Goal: Information Seeking & Learning: Check status

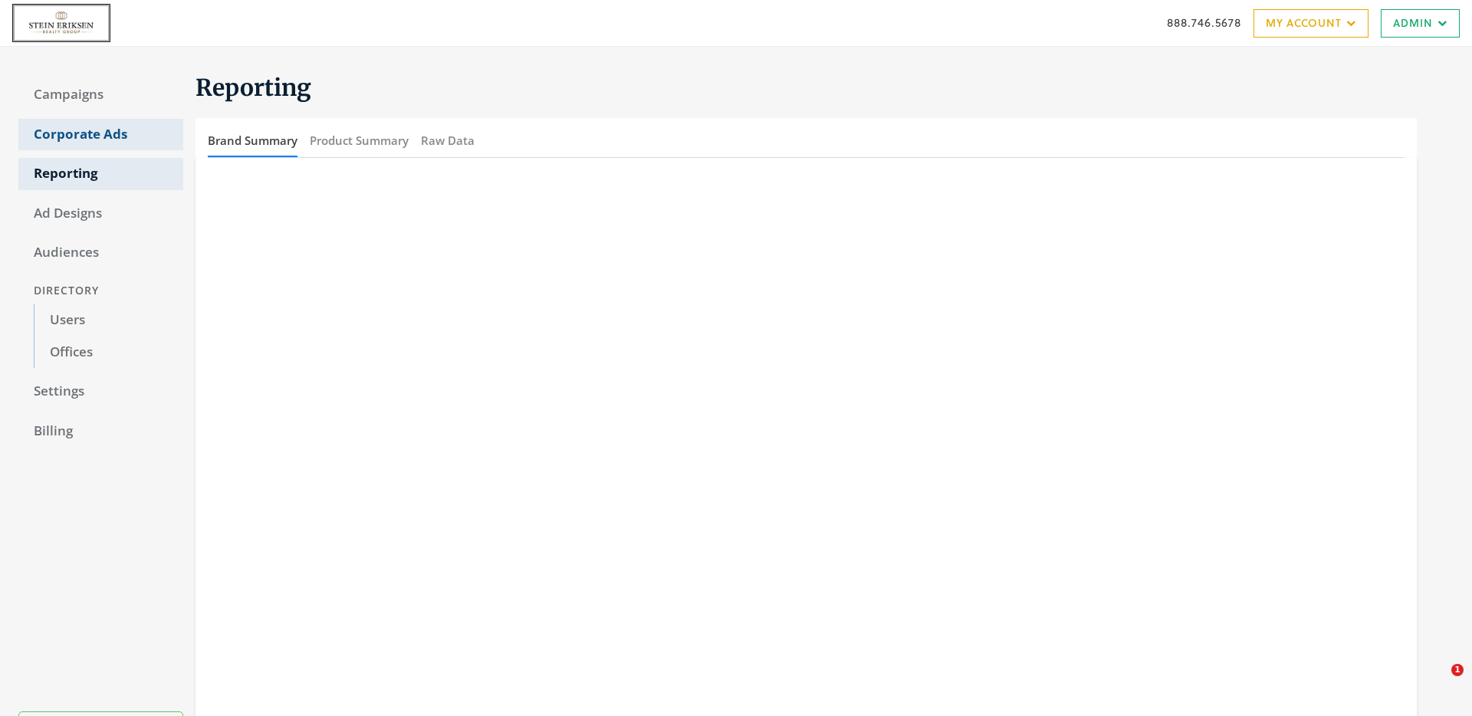
click at [68, 139] on link "Corporate Ads" at bounding box center [100, 135] width 165 height 32
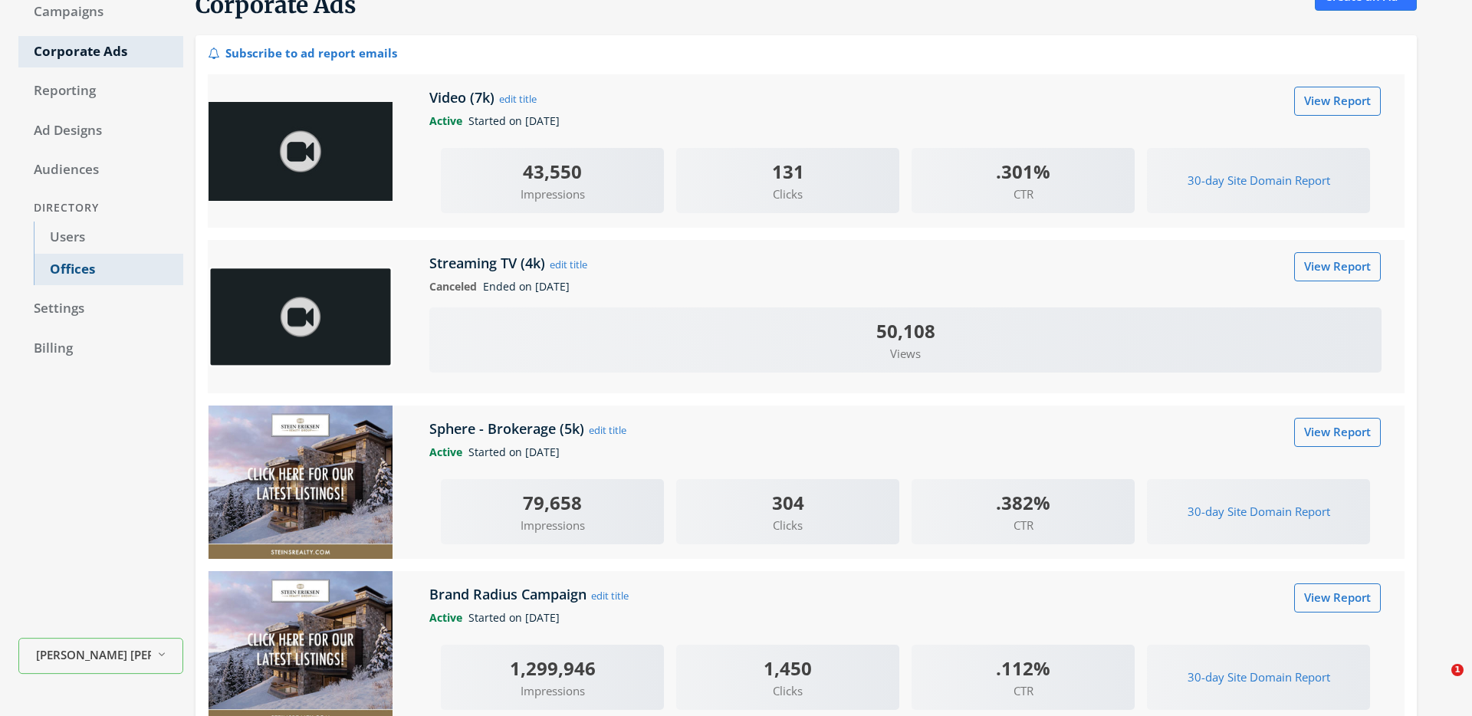
scroll to position [68, 0]
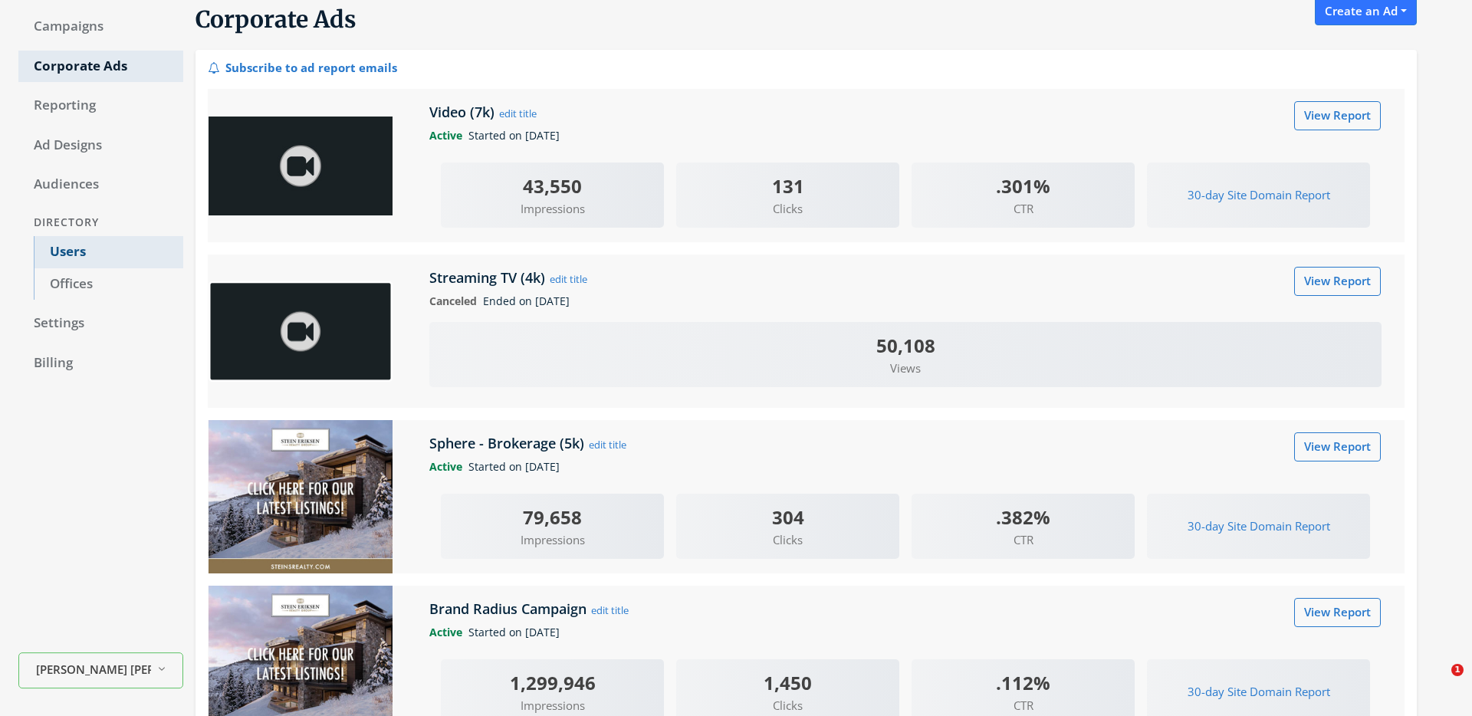
click at [68, 251] on link "Users" at bounding box center [108, 252] width 149 height 32
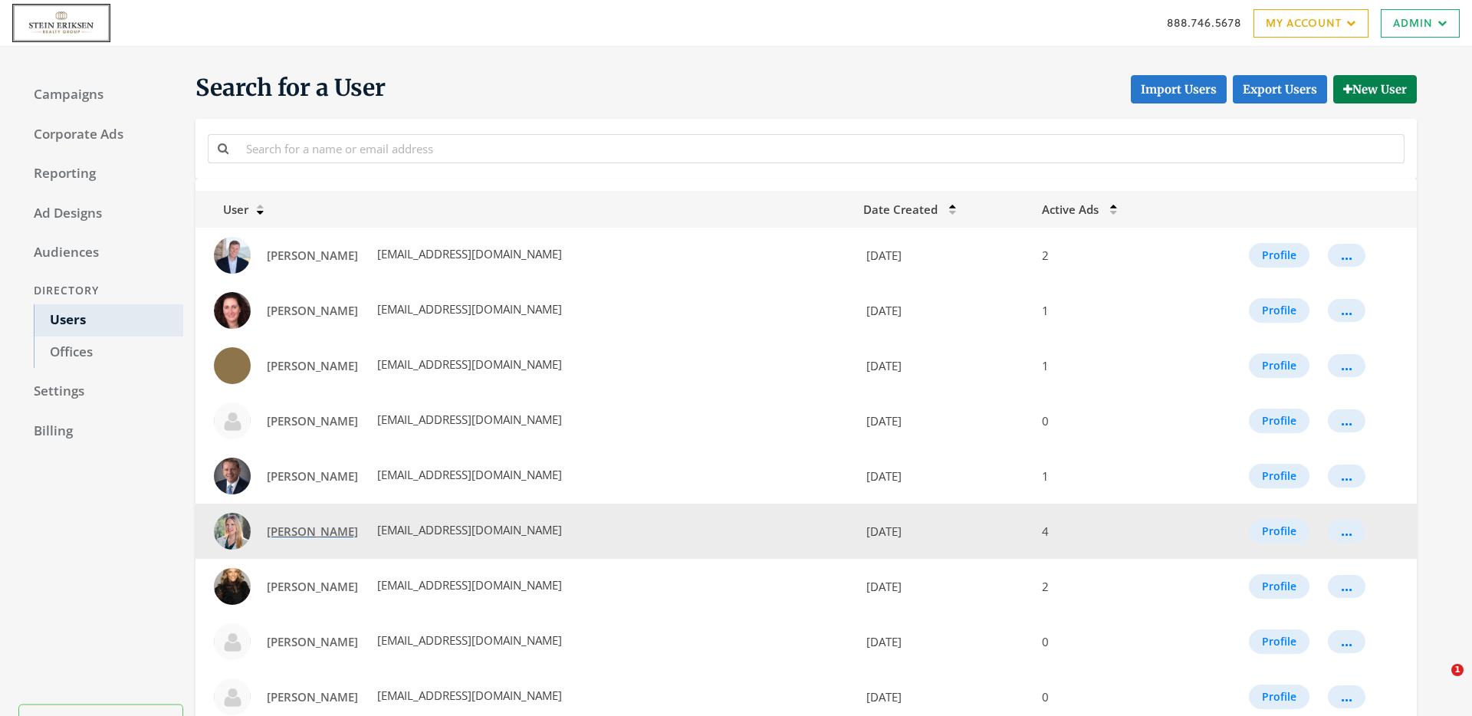
click at [274, 534] on span "[PERSON_NAME]" at bounding box center [312, 531] width 91 height 15
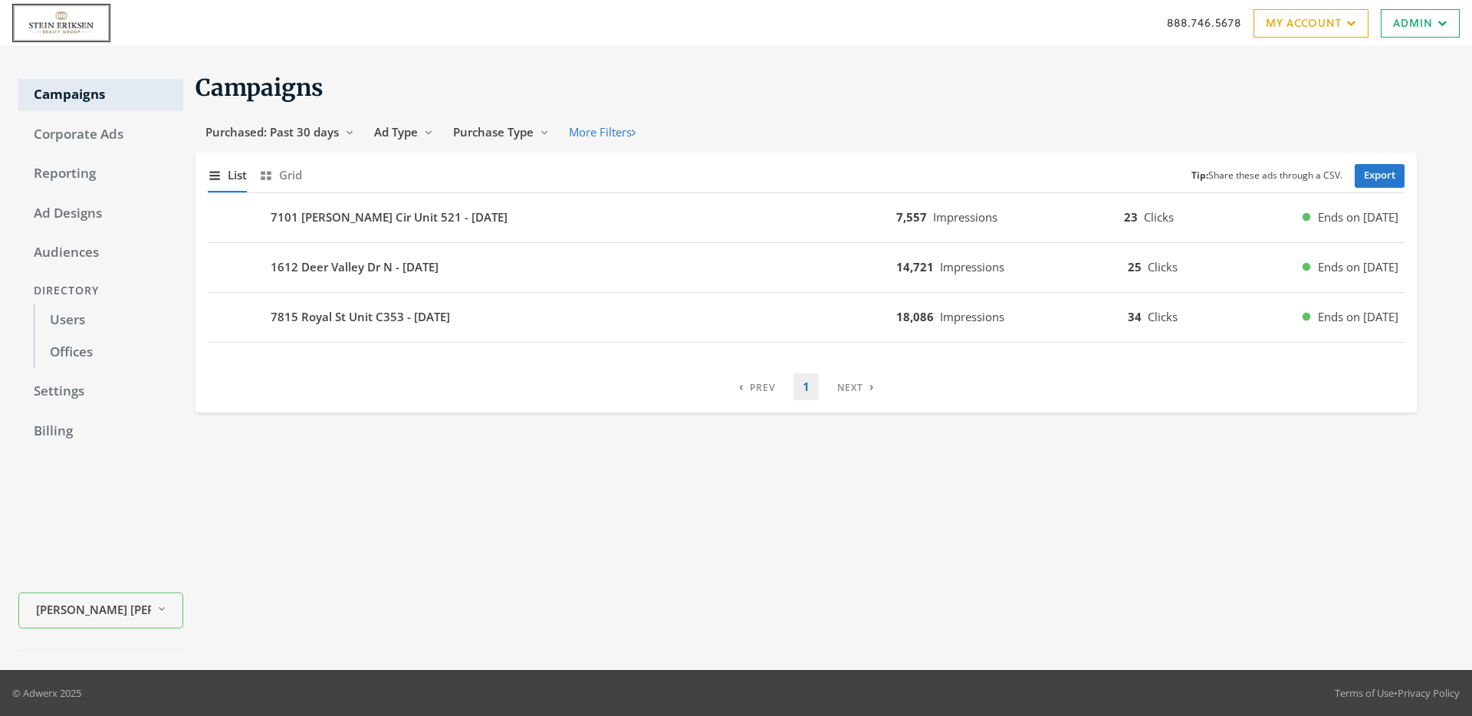
click at [78, 323] on link "Users" at bounding box center [108, 320] width 149 height 32
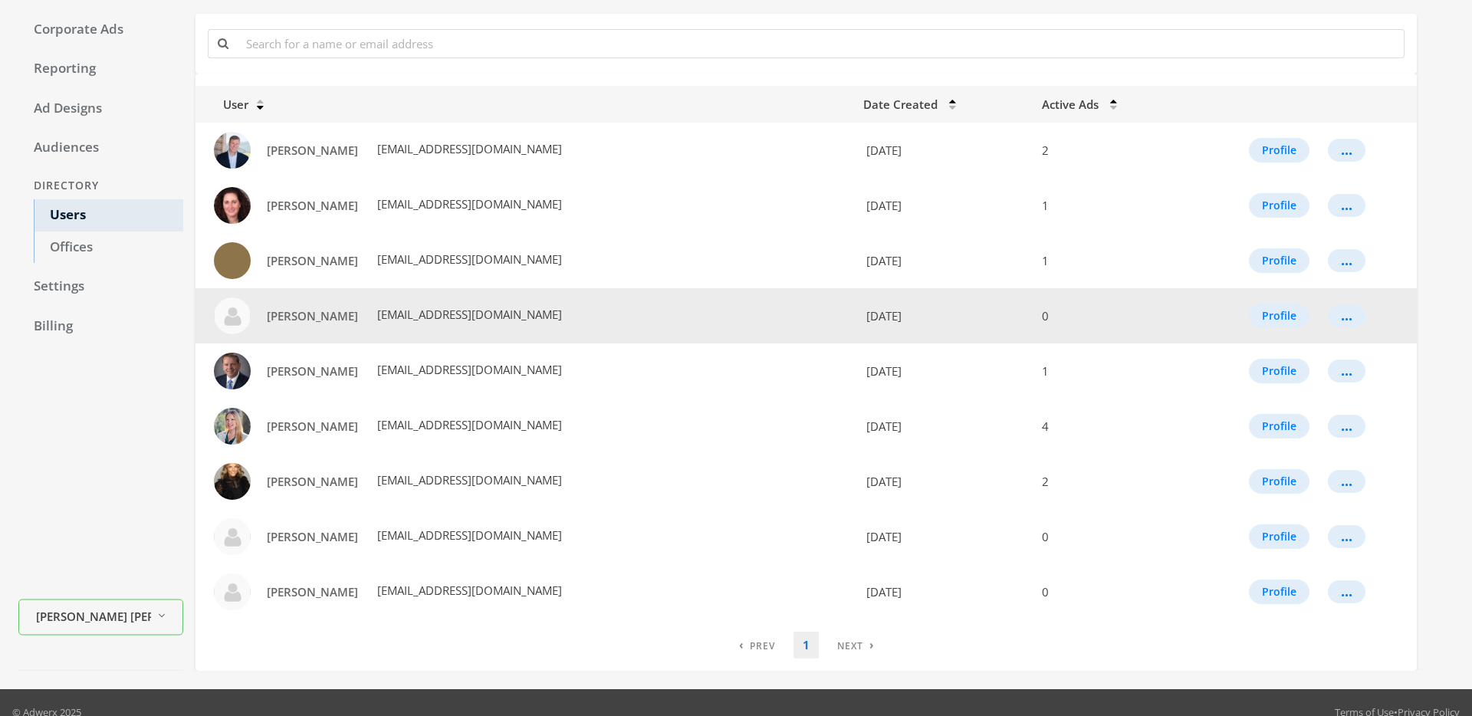
scroll to position [124, 0]
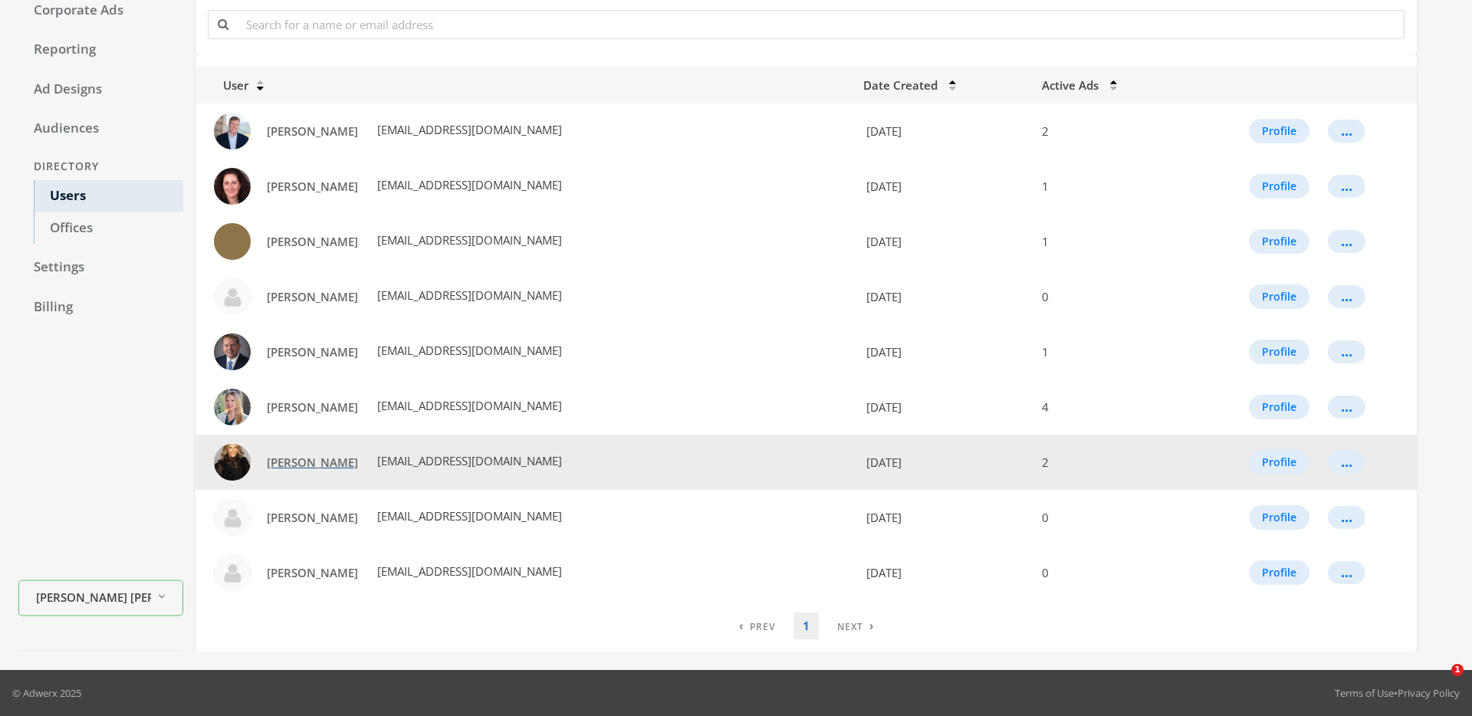
click at [297, 462] on span "Laura Behnke" at bounding box center [312, 462] width 91 height 15
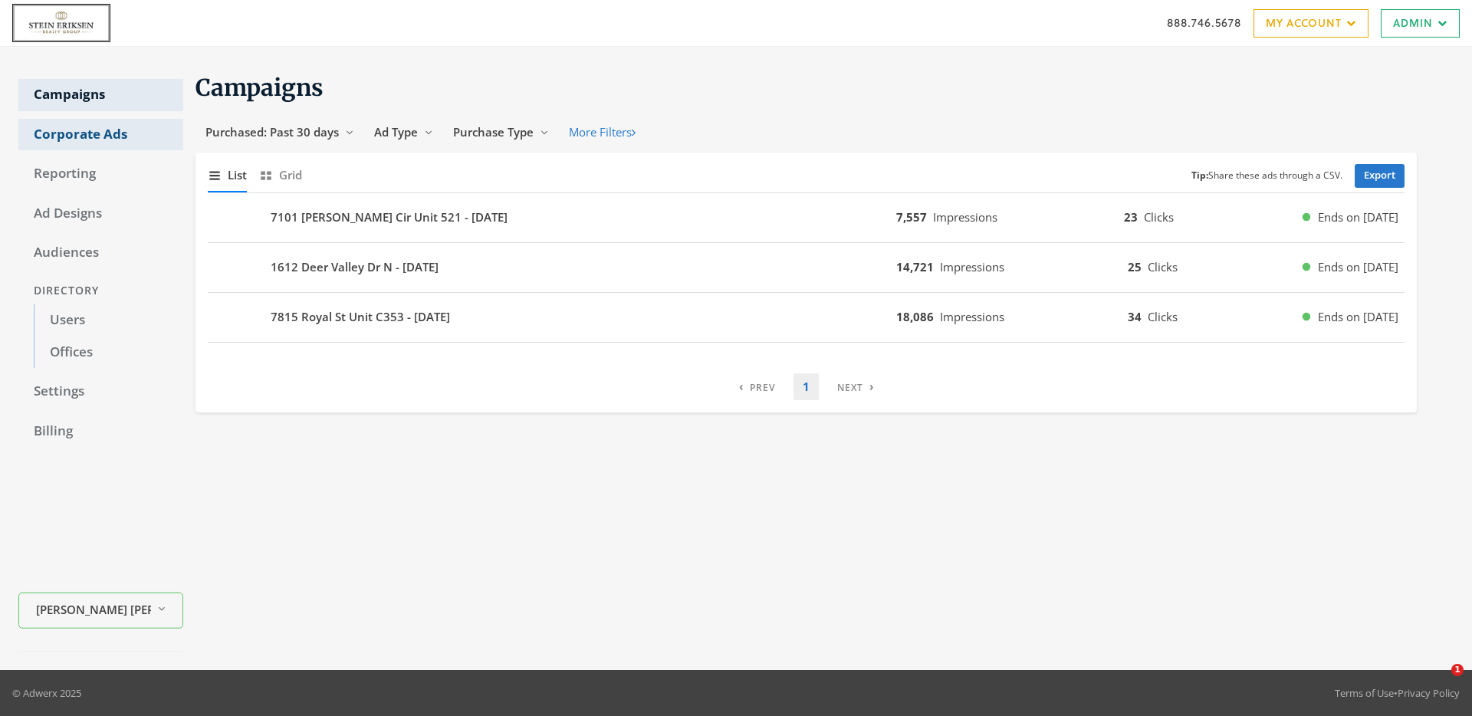
click at [77, 136] on link "Corporate Ads" at bounding box center [100, 135] width 165 height 32
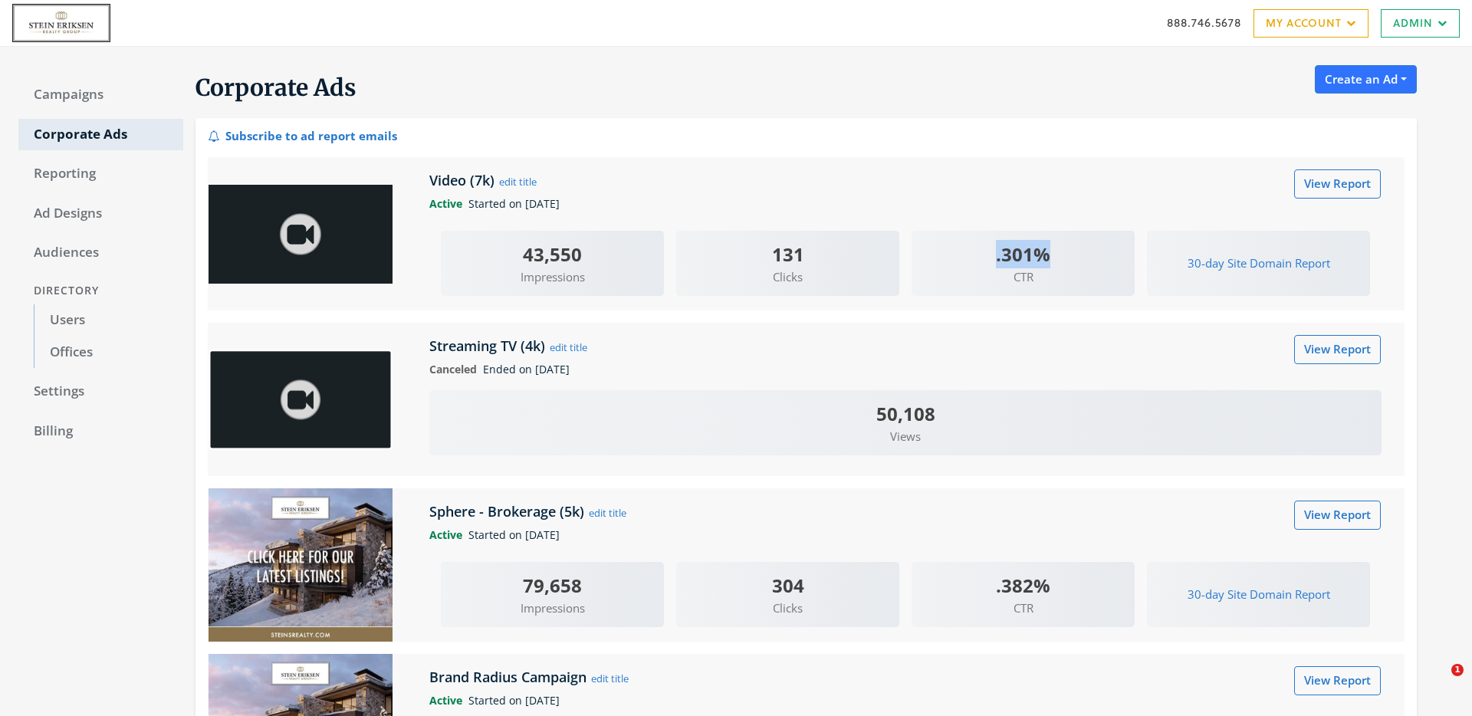
drag, startPoint x: 997, startPoint y: 257, endPoint x: 1087, endPoint y: 246, distance: 90.3
click at [1085, 246] on div ".301%" at bounding box center [1022, 254] width 223 height 28
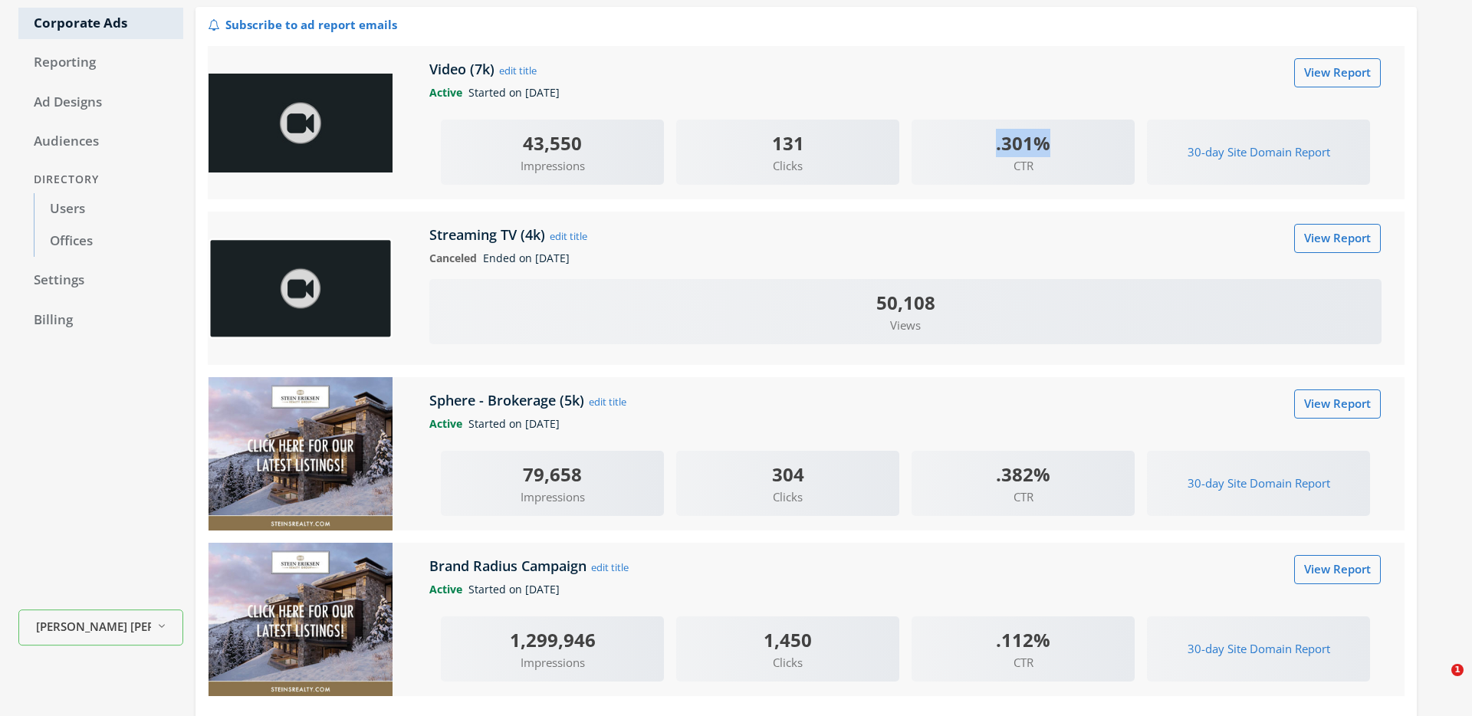
scroll to position [112, 0]
drag, startPoint x: 468, startPoint y: 65, endPoint x: 493, endPoint y: 66, distance: 25.3
click at [493, 66] on h5 "Video (7k)" at bounding box center [463, 68] width 69 height 18
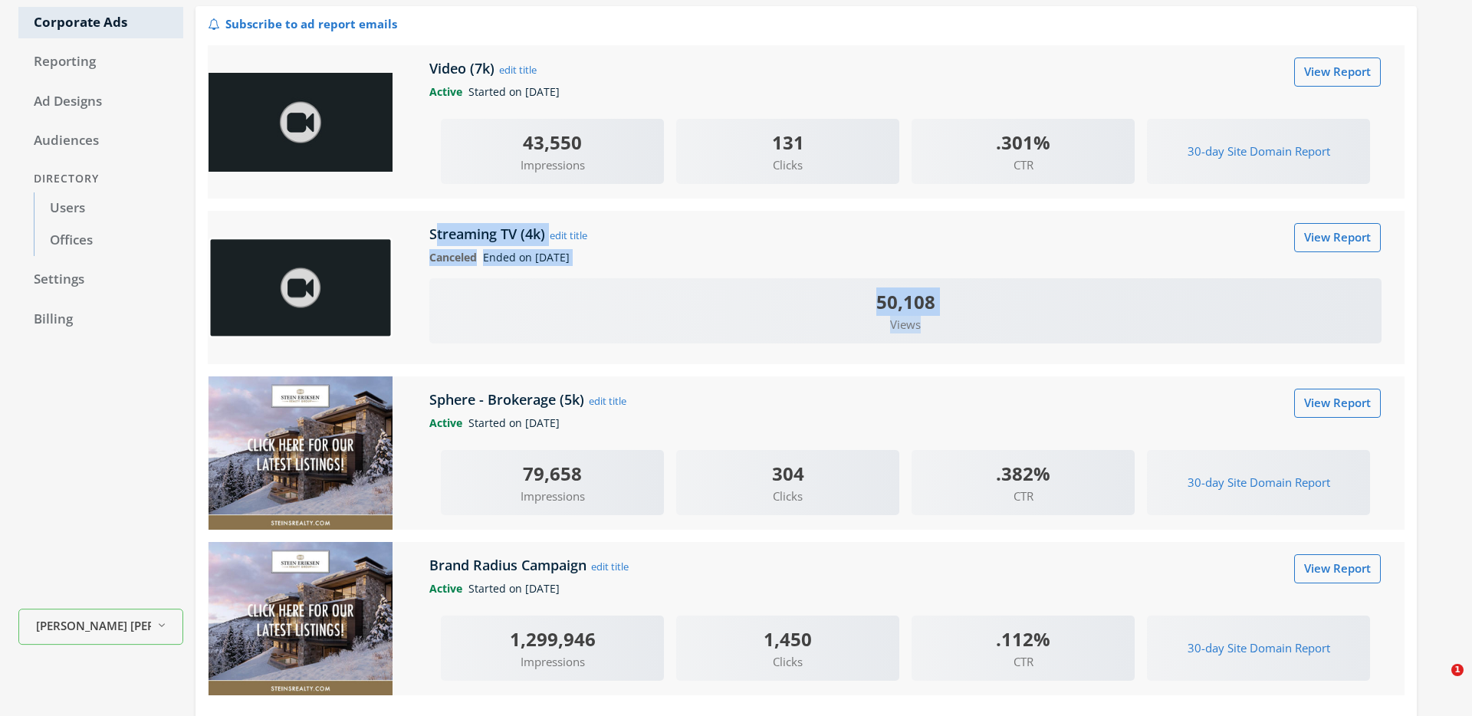
drag, startPoint x: 438, startPoint y: 235, endPoint x: 892, endPoint y: 363, distance: 472.2
click at [892, 363] on div "Streaming TV (4k) edit title View Report Canceled Ended on 4/14/2025 50,108 Vie…" at bounding box center [892, 287] width 1000 height 153
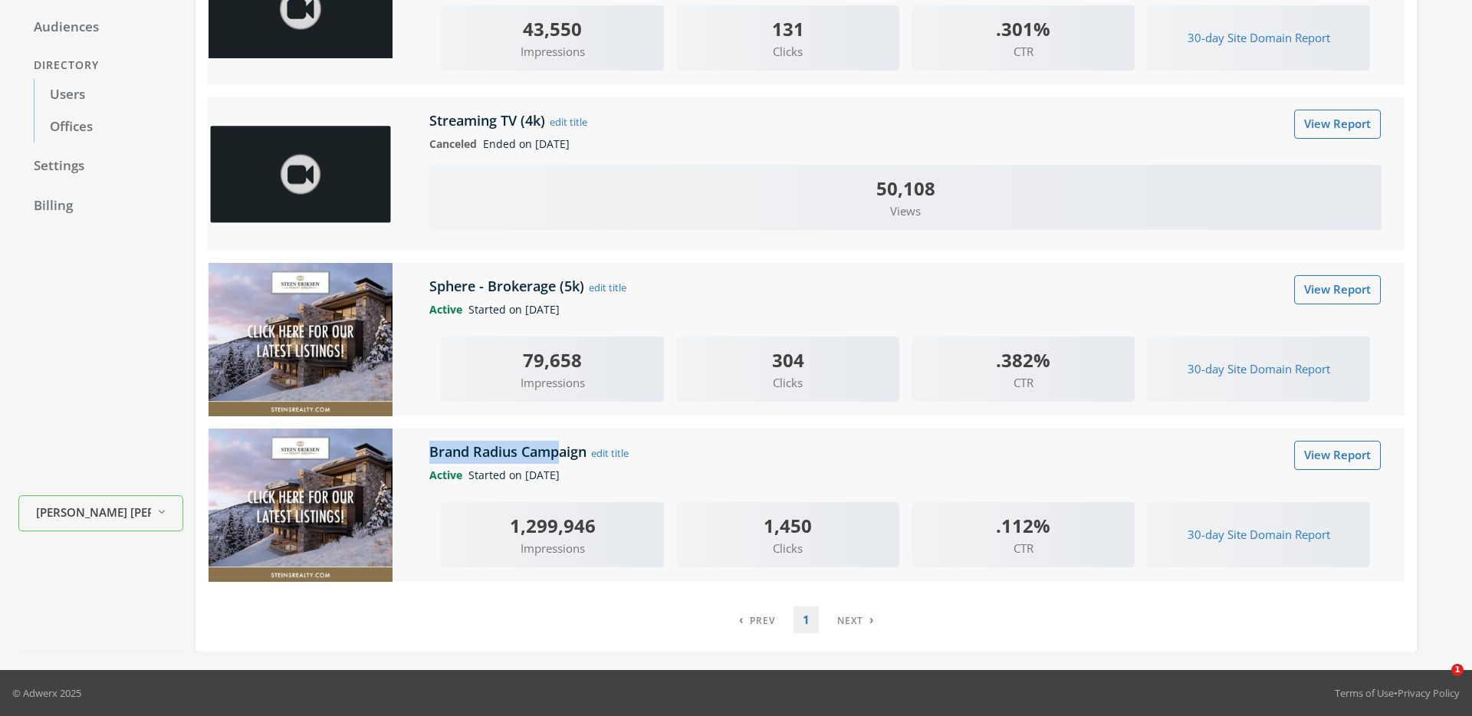
drag, startPoint x: 429, startPoint y: 455, endPoint x: 559, endPoint y: 446, distance: 129.9
click at [559, 446] on h5 "Brand Radius Campaign" at bounding box center [509, 451] width 161 height 18
drag, startPoint x: 1000, startPoint y: 520, endPoint x: 1070, endPoint y: 529, distance: 71.0
click at [1070, 529] on div ".112%" at bounding box center [1022, 525] width 223 height 28
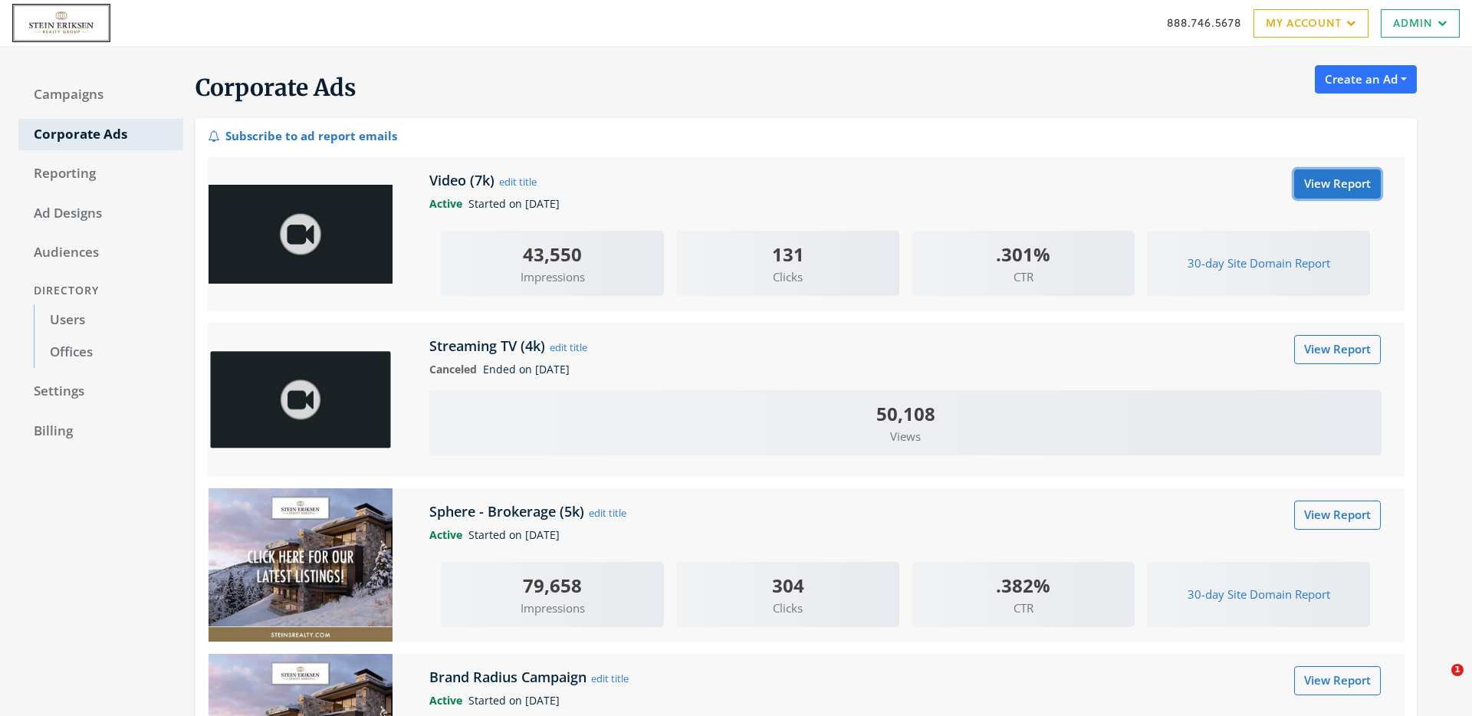
click at [1358, 188] on link "View Report" at bounding box center [1337, 183] width 87 height 28
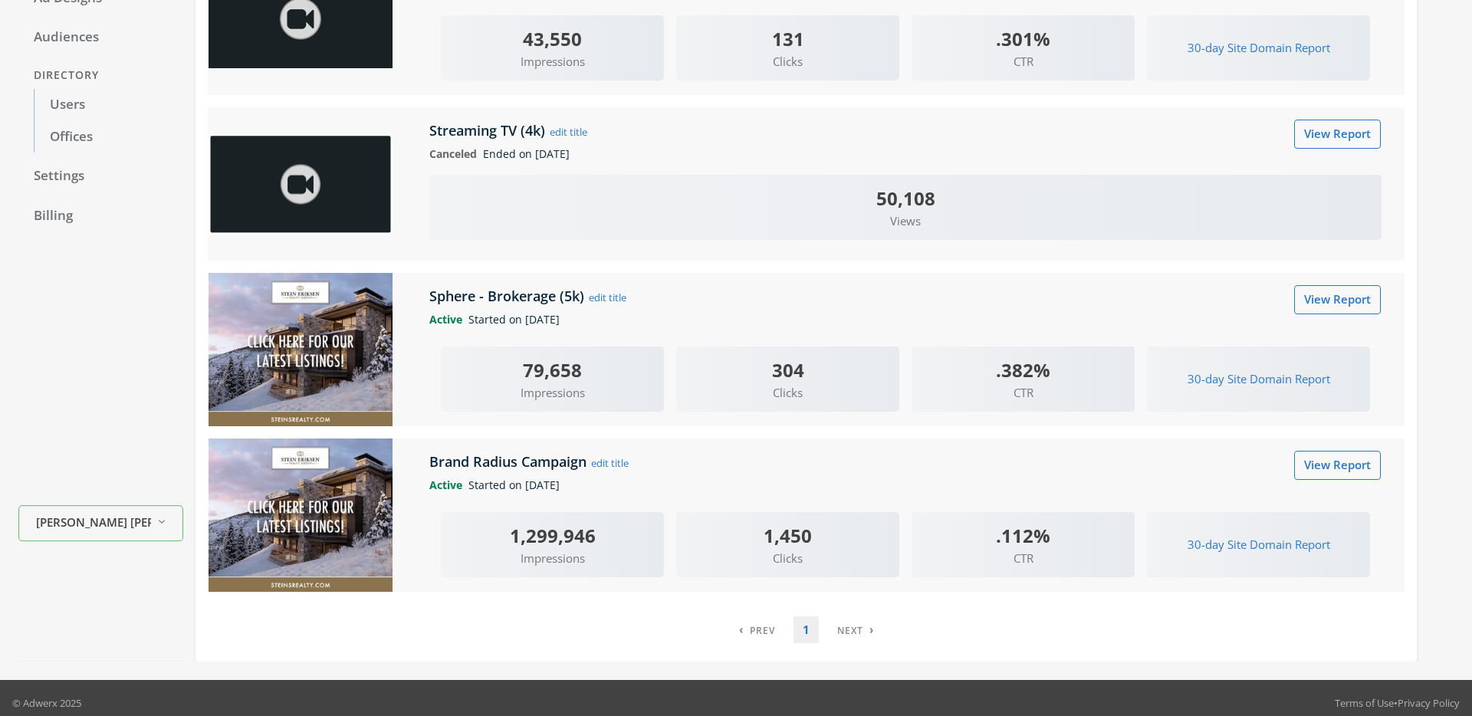
scroll to position [225, 0]
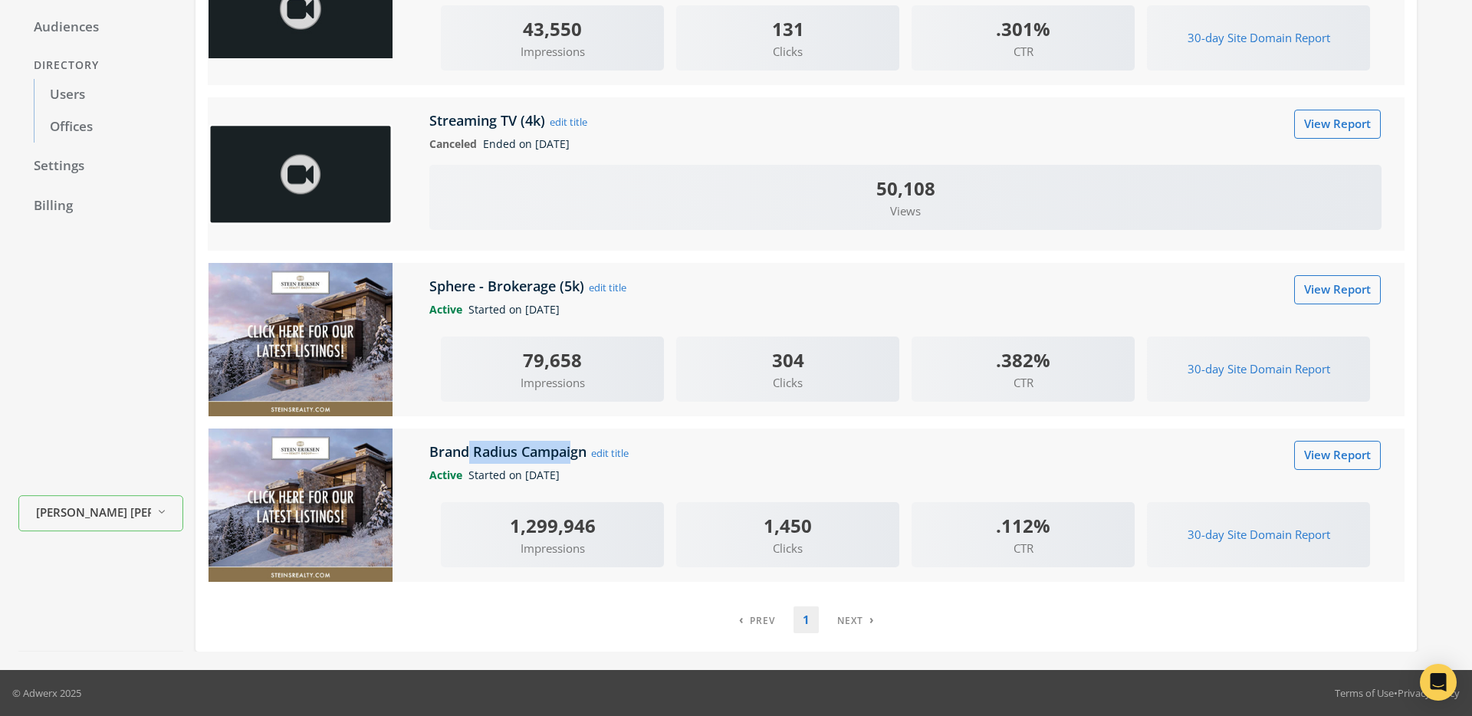
drag, startPoint x: 468, startPoint y: 456, endPoint x: 574, endPoint y: 456, distance: 106.5
click at [574, 456] on h5 "Brand Radius Campaign" at bounding box center [509, 451] width 161 height 18
click at [1314, 289] on link "View Report" at bounding box center [1337, 289] width 87 height 28
